Goal: Task Accomplishment & Management: Manage account settings

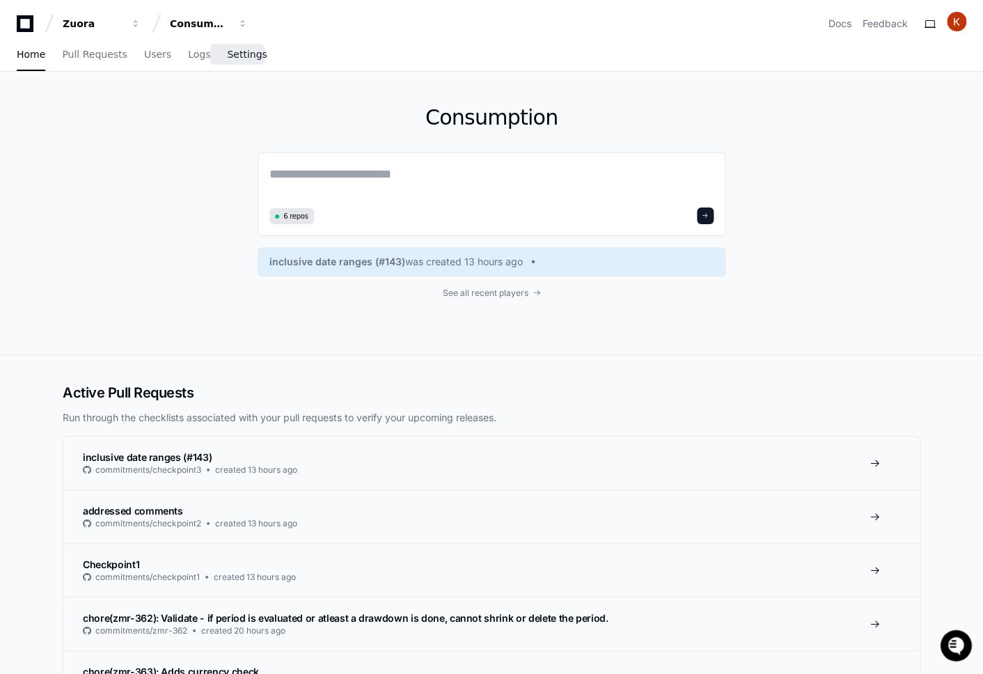
click at [242, 56] on span "Settings" at bounding box center [247, 54] width 40 height 8
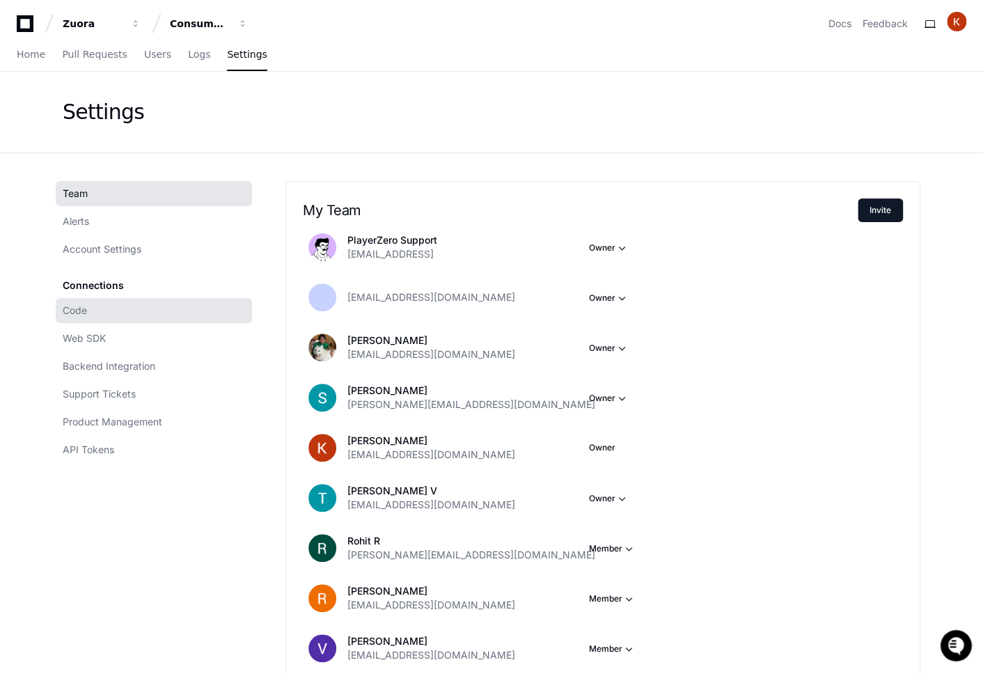
click at [90, 315] on link "Code" at bounding box center [154, 310] width 196 height 25
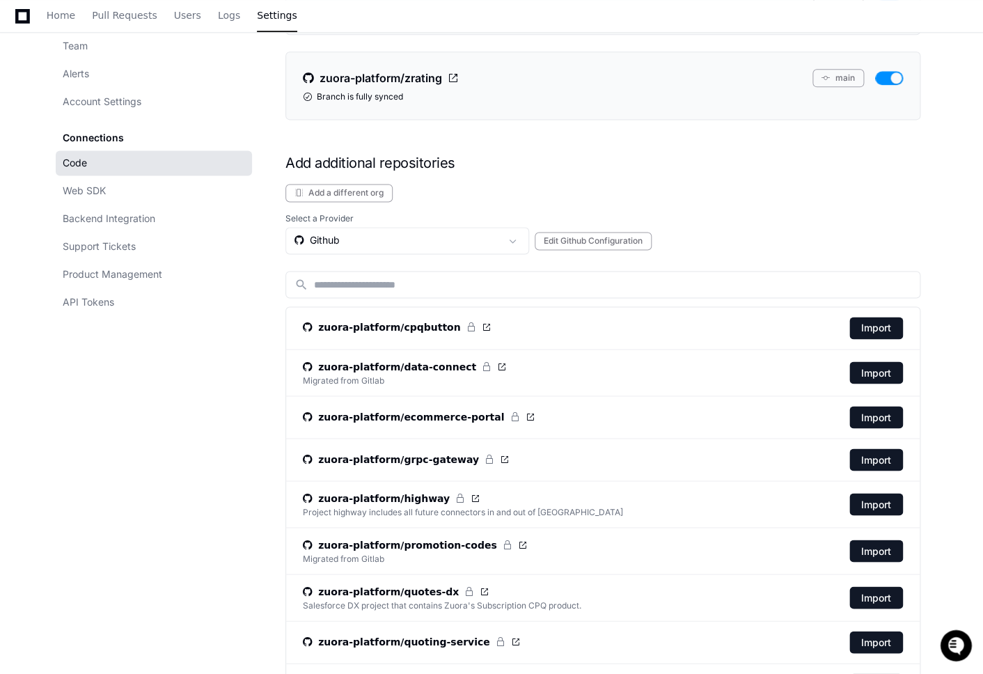
scroll to position [613, 0]
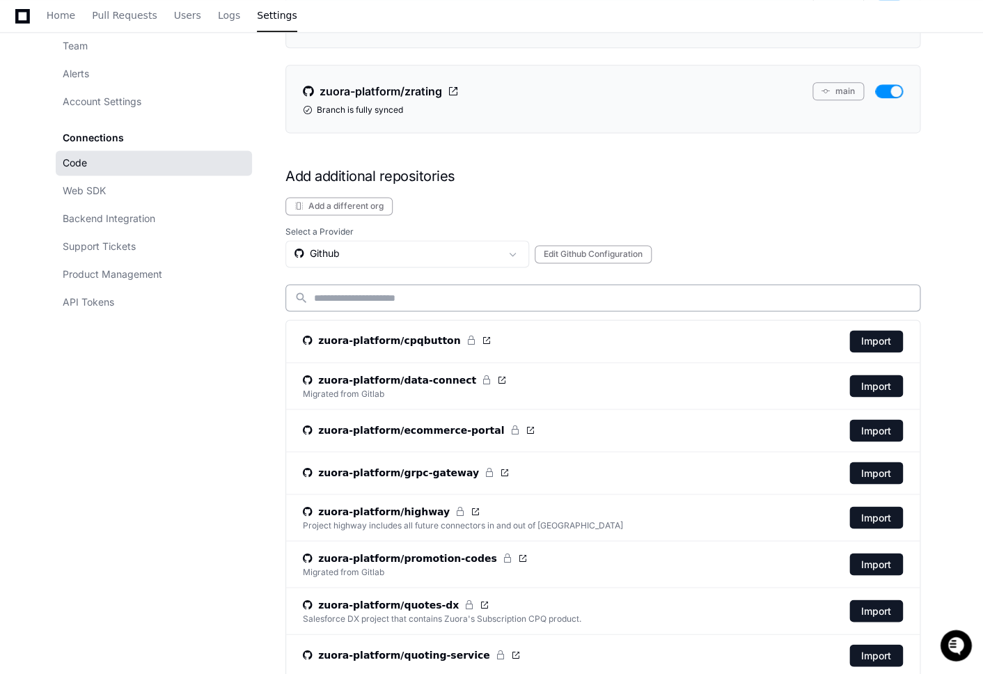
click at [359, 295] on input at bounding box center [612, 298] width 597 height 14
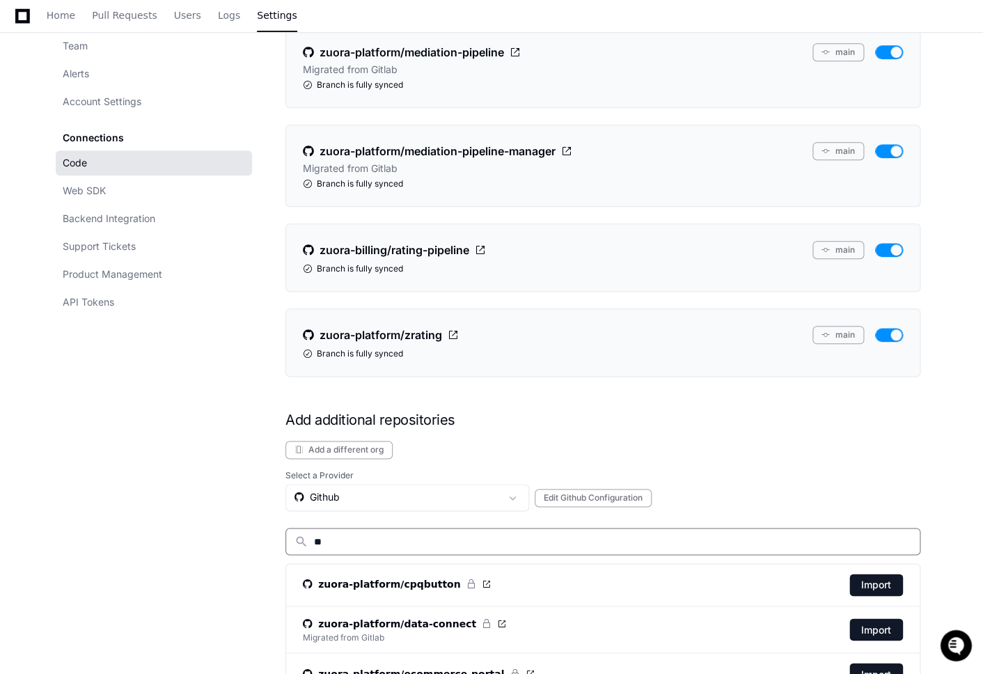
type input "*"
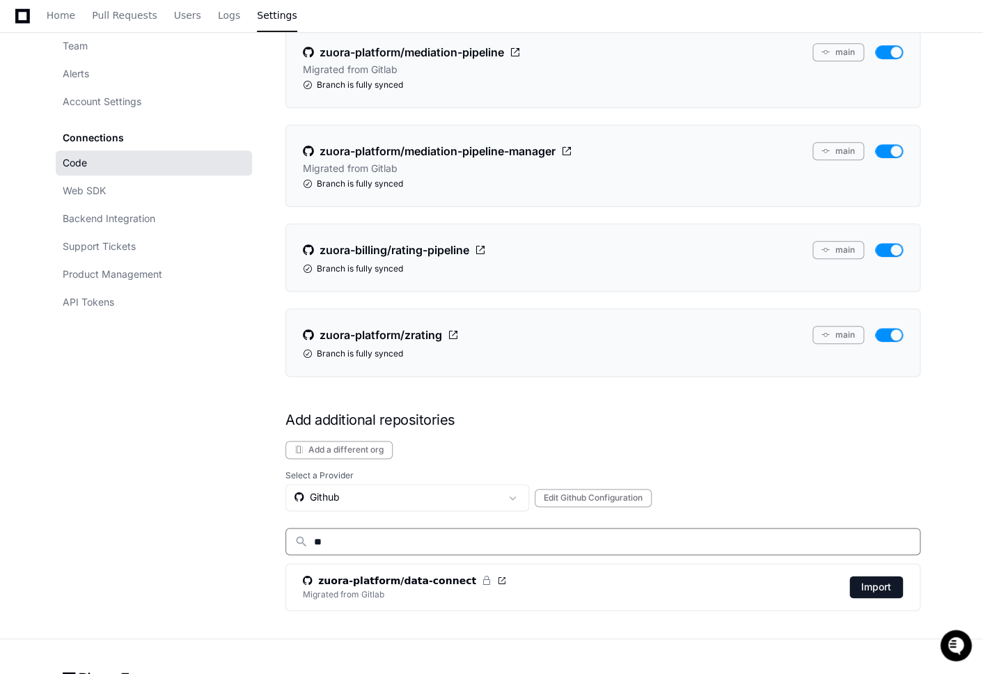
type input "*"
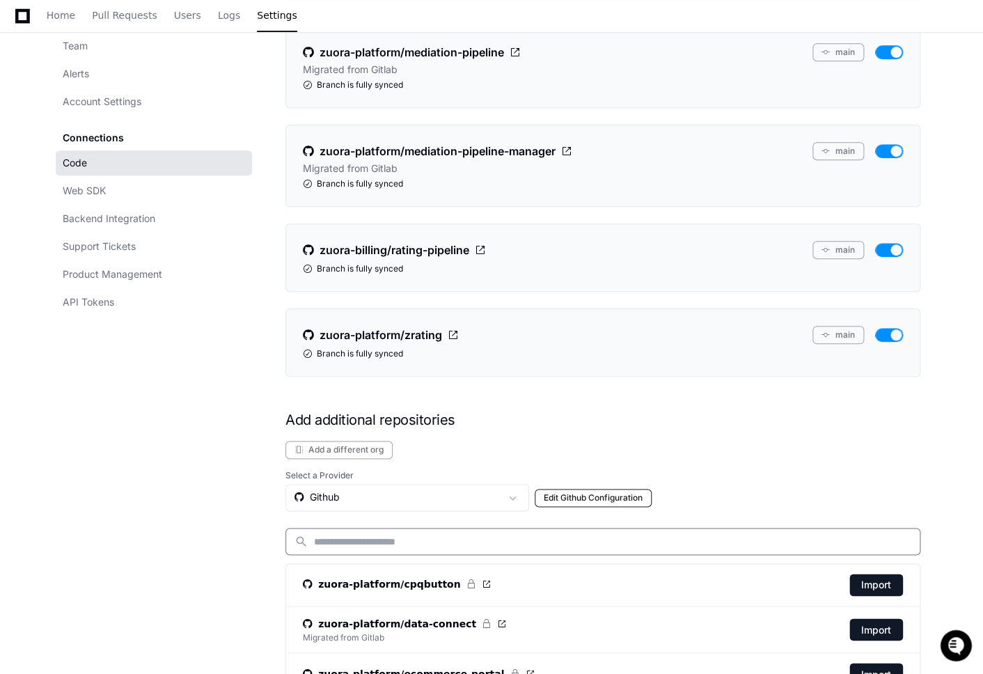
click at [636, 499] on button "Edit Github Configuration" at bounding box center [593, 498] width 117 height 18
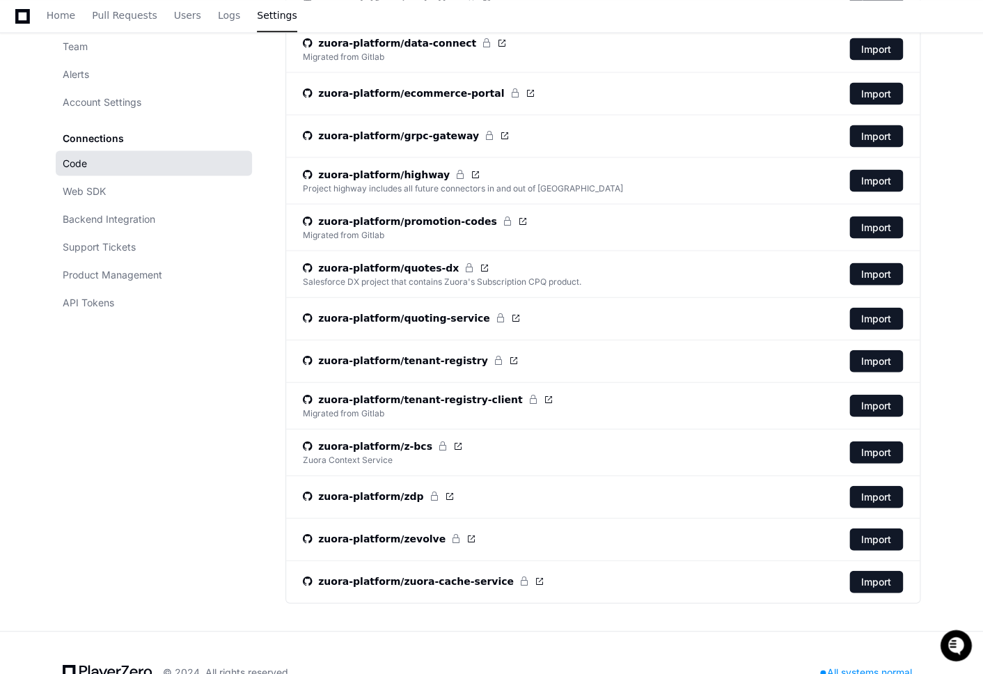
scroll to position [970, 0]
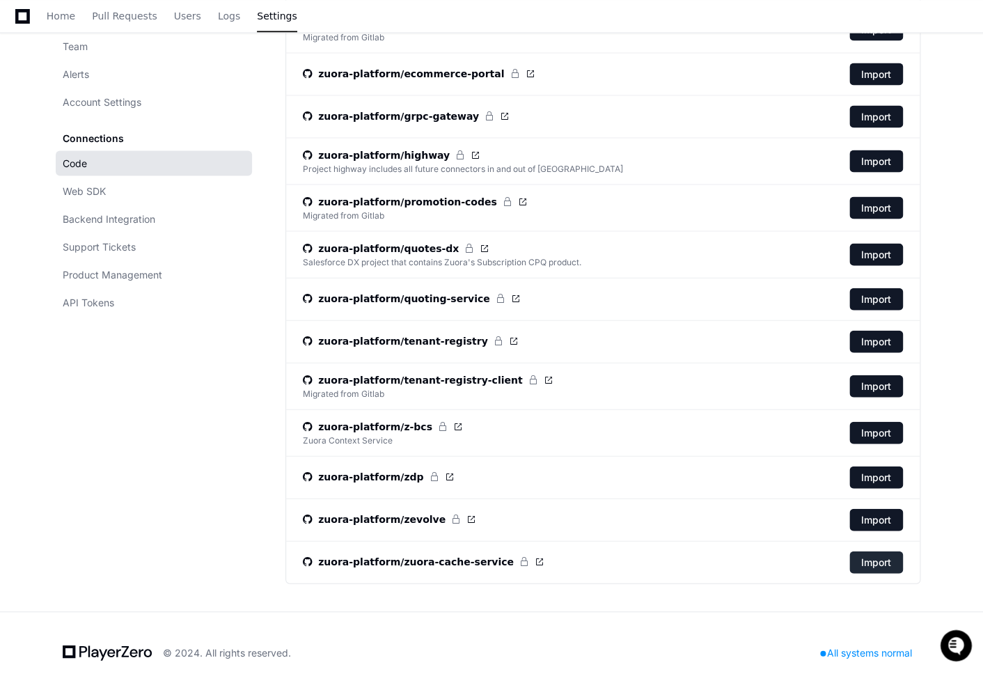
click at [882, 563] on button "Import" at bounding box center [877, 562] width 54 height 22
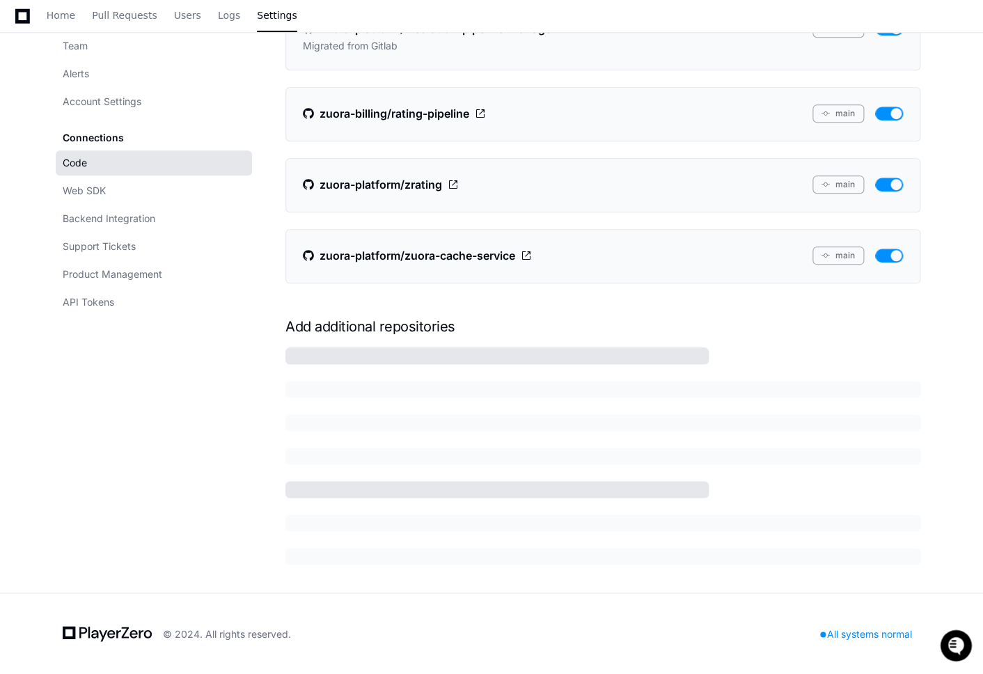
scroll to position [535, 0]
